Goal: Complete application form: Complete application form

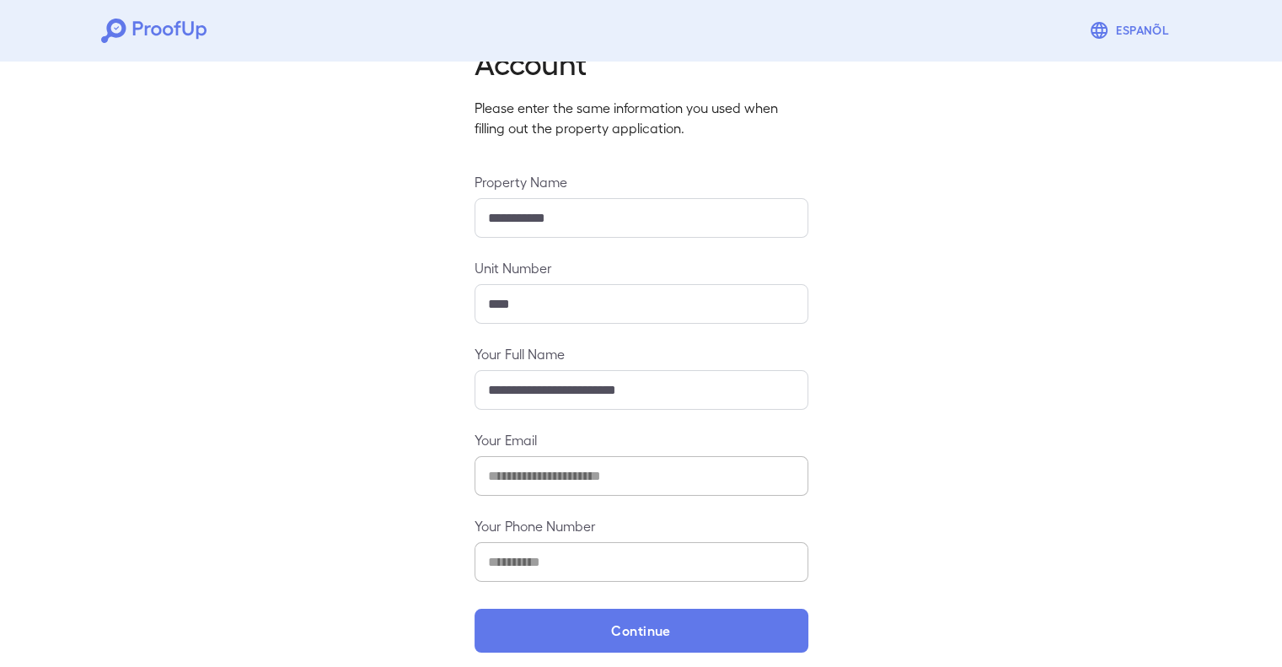
scroll to position [96, 0]
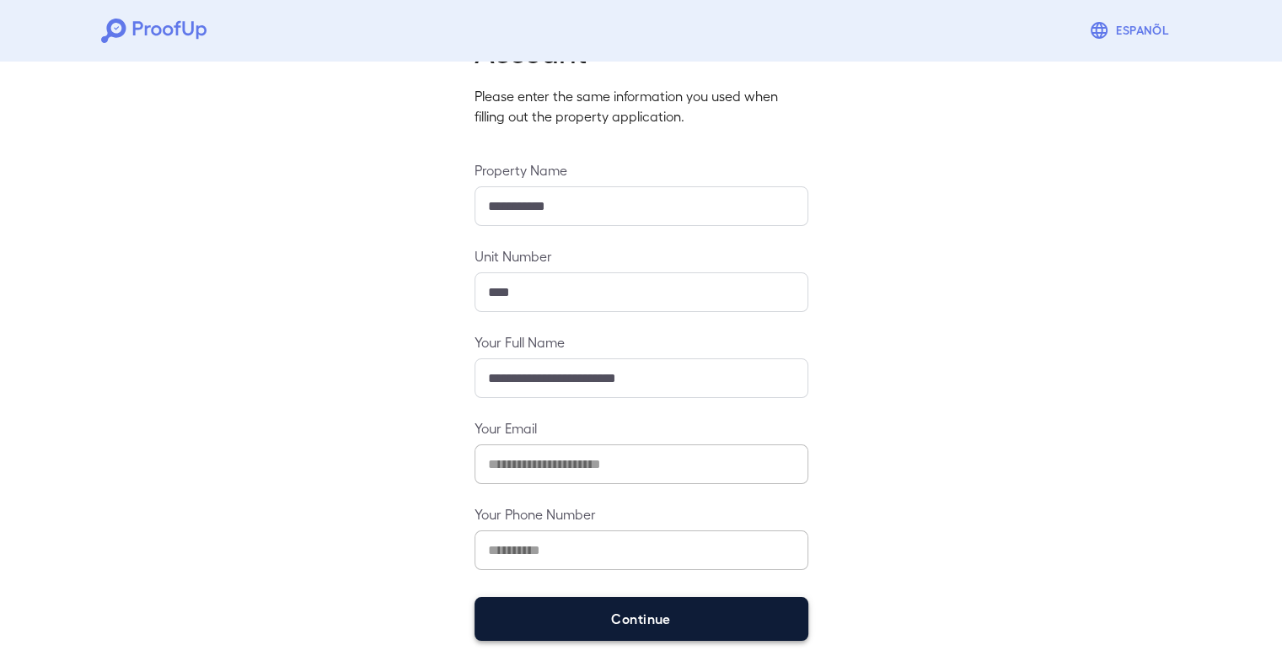
click at [607, 630] on button "Continue" at bounding box center [641, 619] width 334 height 44
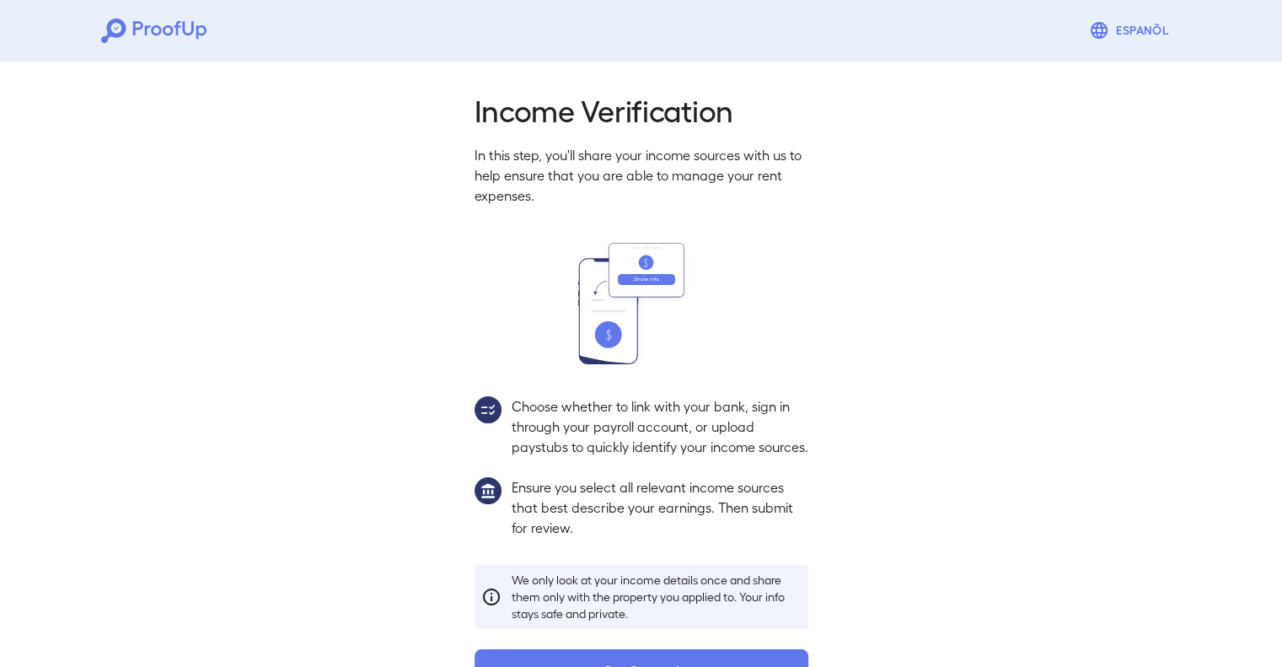
scroll to position [72, 0]
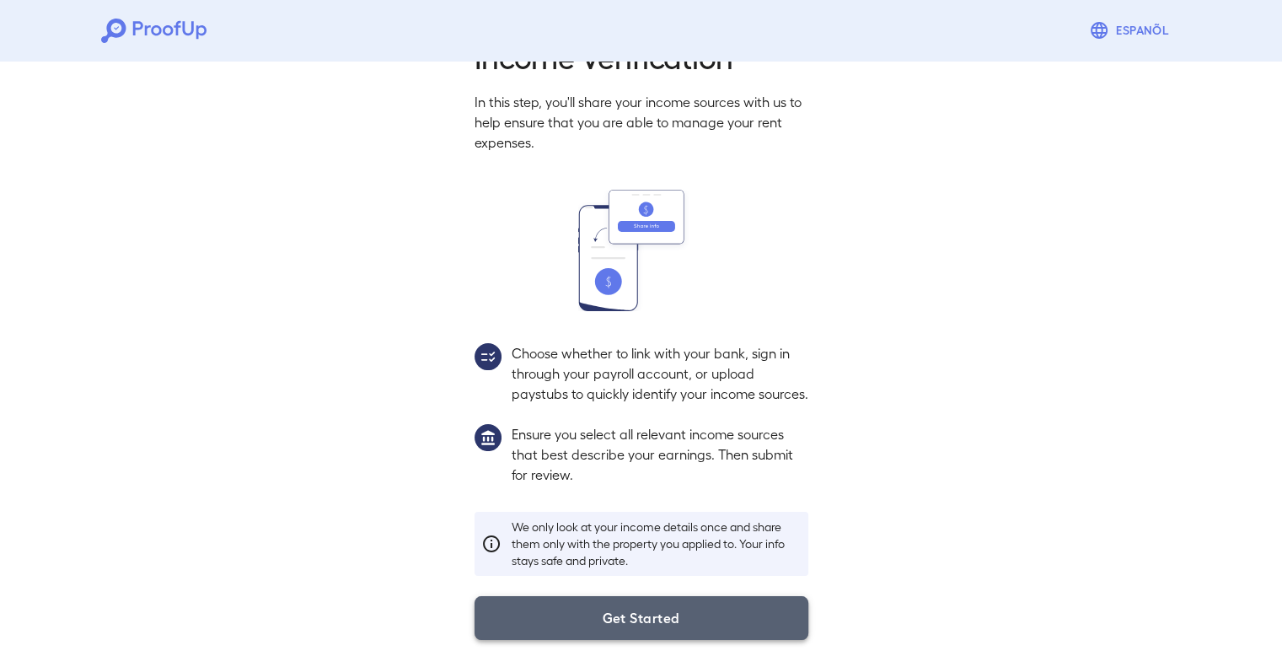
click at [607, 603] on button "Get Started" at bounding box center [641, 618] width 334 height 44
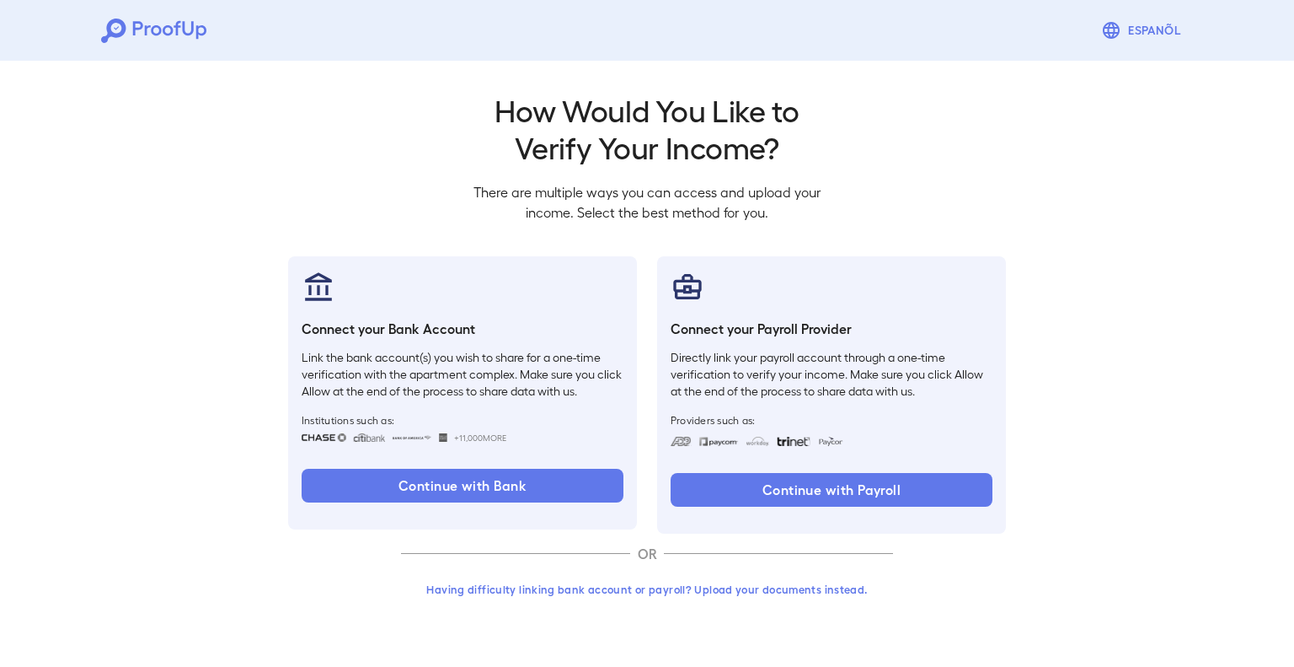
click at [607, 589] on button "Having difficulty linking bank account or payroll? Upload your documents instea…" at bounding box center [647, 589] width 492 height 30
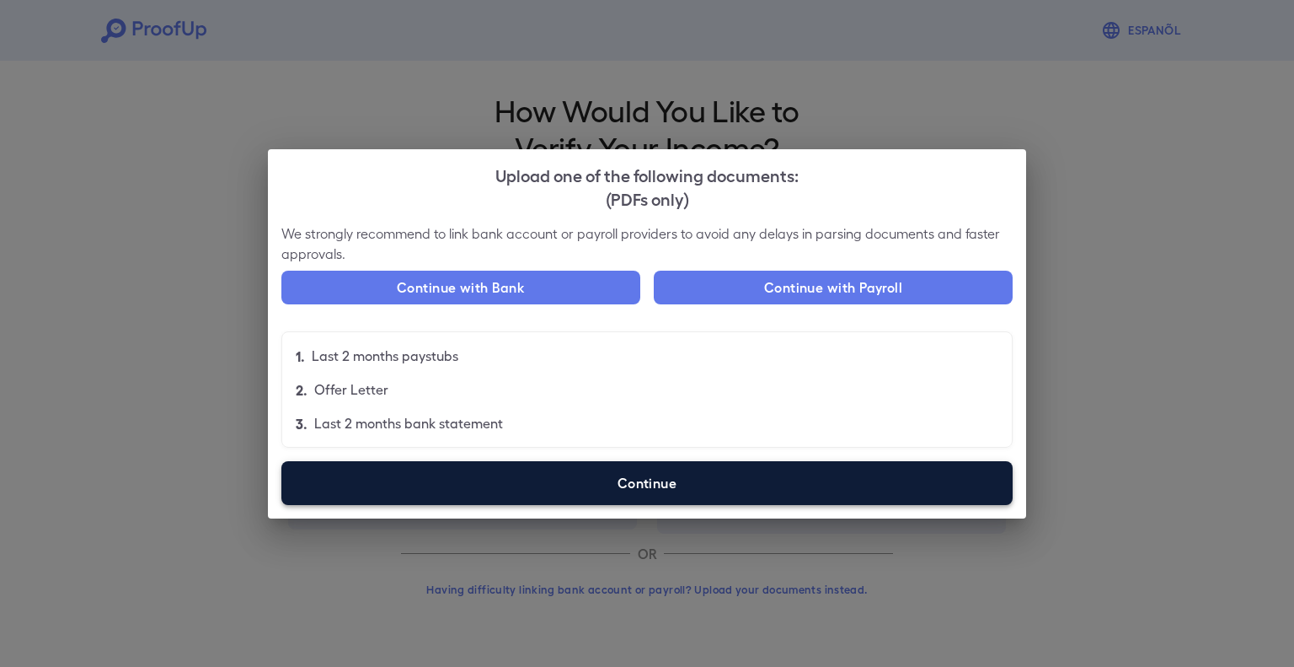
click at [598, 486] on label "Continue" at bounding box center [646, 483] width 731 height 44
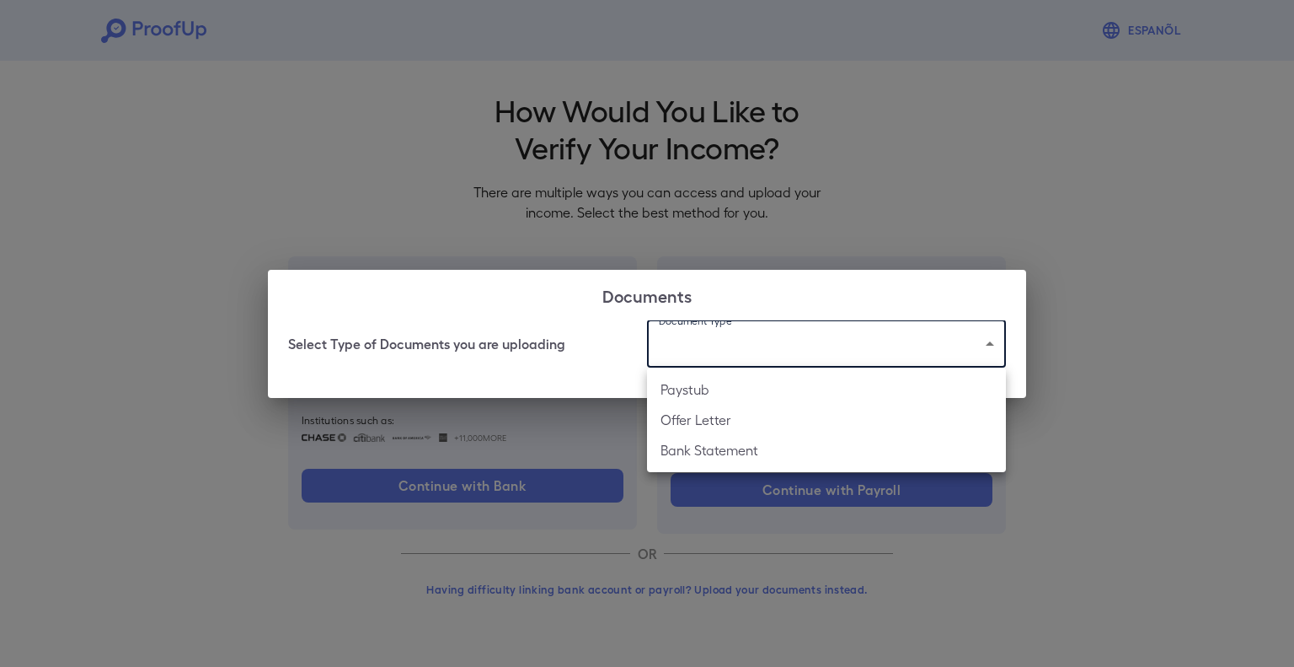
click at [722, 342] on body "Espanõl Go back How Would You Like to Verify Your Income? There are multiple wa…" at bounding box center [647, 322] width 1294 height 644
click at [714, 454] on li "Bank Statement" at bounding box center [826, 450] width 359 height 30
type input "**********"
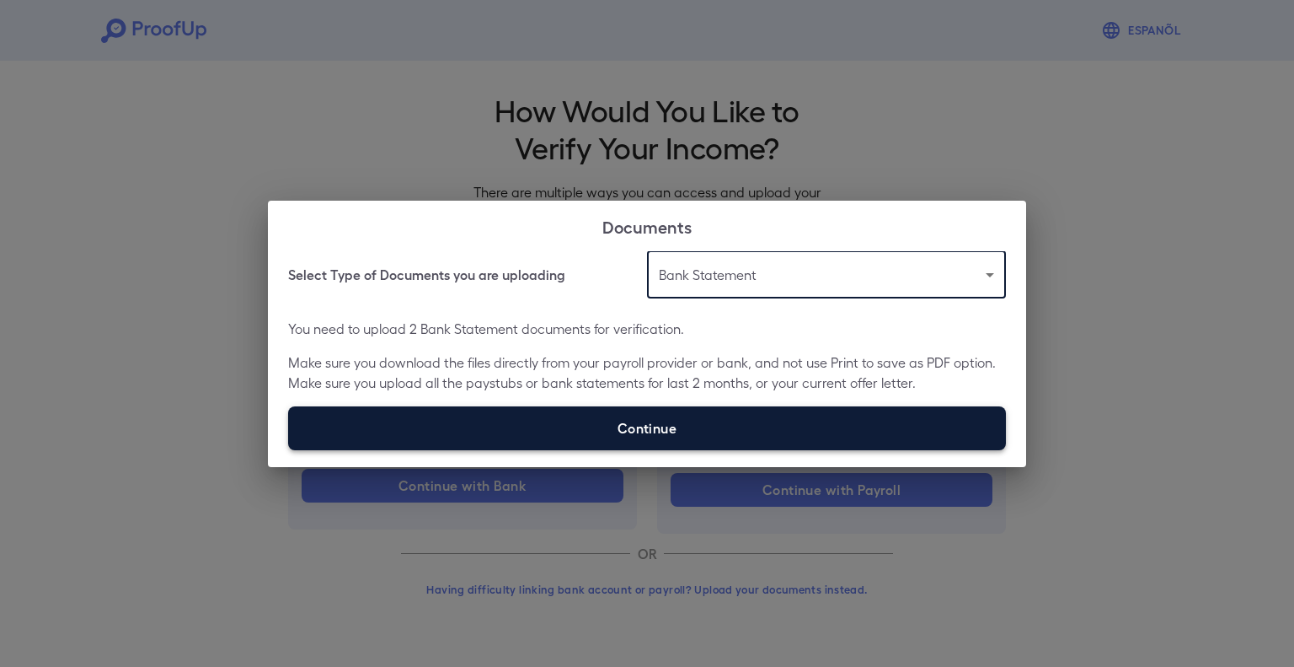
click at [694, 431] on label "Continue" at bounding box center [647, 428] width 718 height 44
click at [289, 449] on input "Continue" at bounding box center [288, 449] width 1 height 1
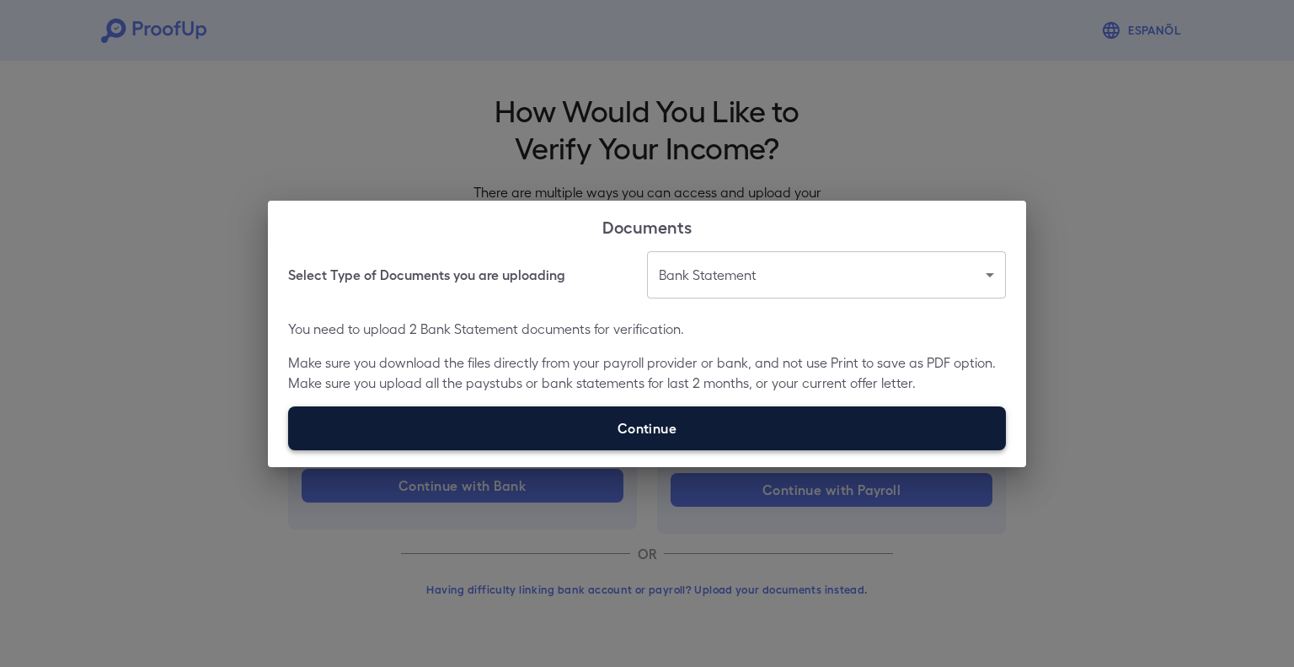
type input "**********"
